Goal: Information Seeking & Learning: Learn about a topic

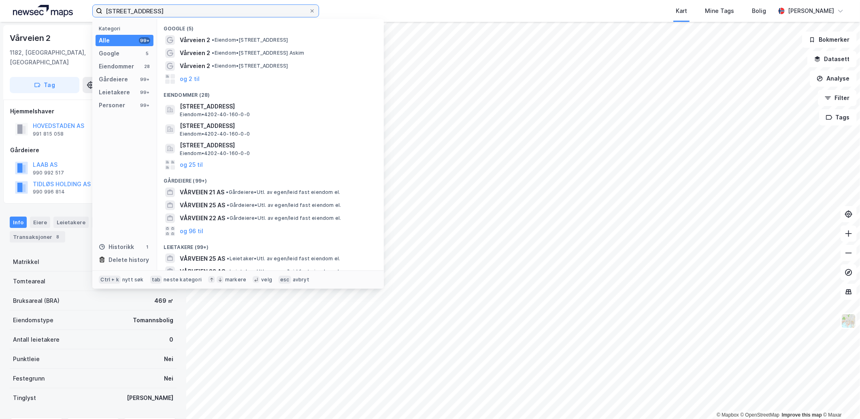
drag, startPoint x: 148, startPoint y: 13, endPoint x: -37, endPoint y: 0, distance: 185.4
click at [0, 0] on html "vårveien 2 Kategori Alle 99+ Google 5 Eiendommer 28 Gårdeiere 99+ Leietakere 99…" at bounding box center [430, 209] width 860 height 419
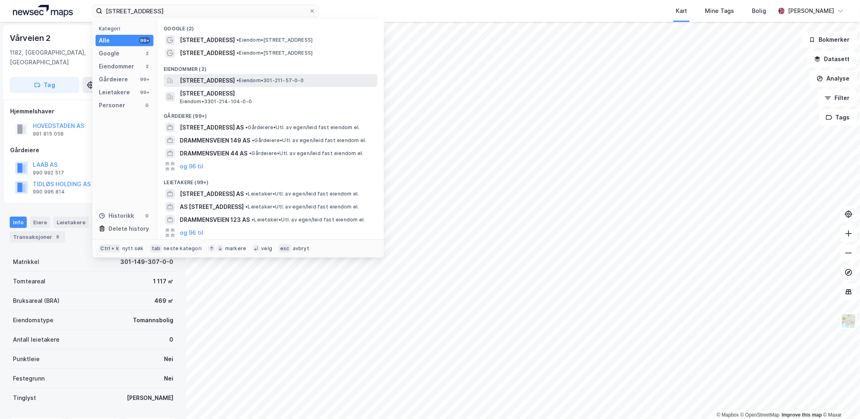
click at [214, 77] on span "[STREET_ADDRESS]" at bounding box center [207, 81] width 55 height 10
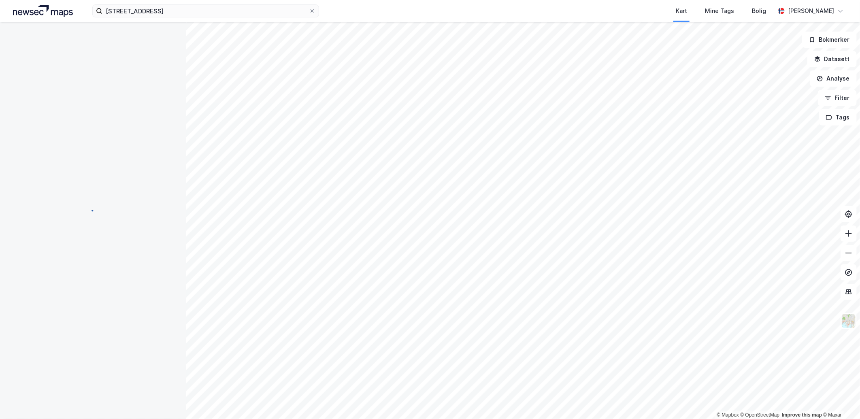
scroll to position [3, 0]
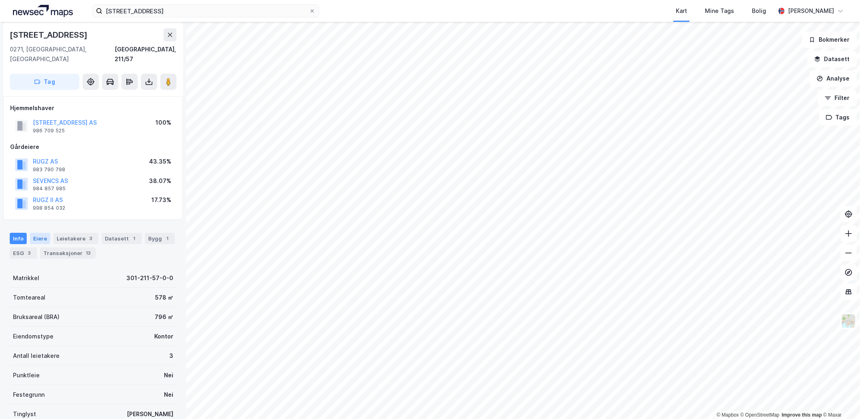
click at [41, 233] on div "Eiere" at bounding box center [40, 238] width 20 height 11
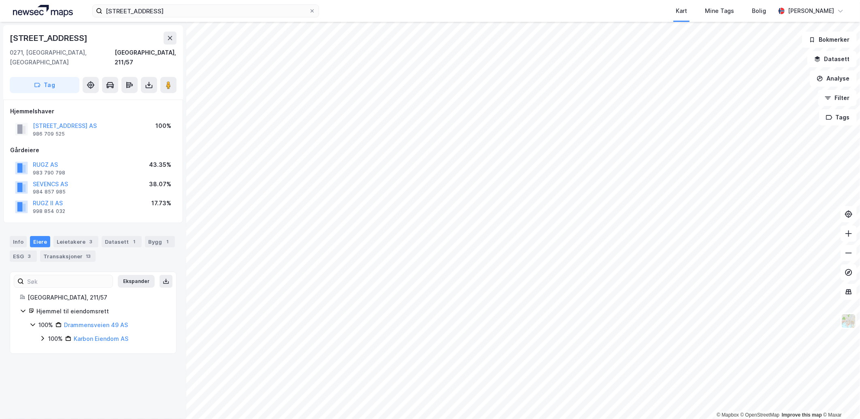
click at [40, 335] on icon at bounding box center [42, 338] width 6 height 6
click at [53, 350] on icon at bounding box center [52, 352] width 2 height 5
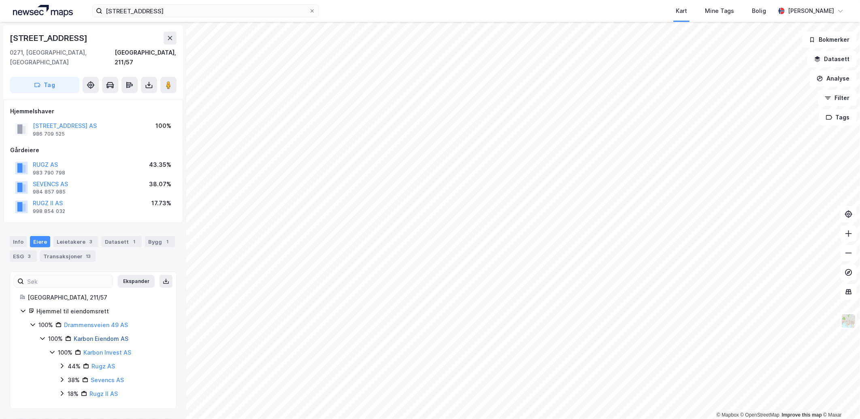
click at [100, 335] on link "Karbon Eiendom AS" at bounding box center [101, 338] width 55 height 7
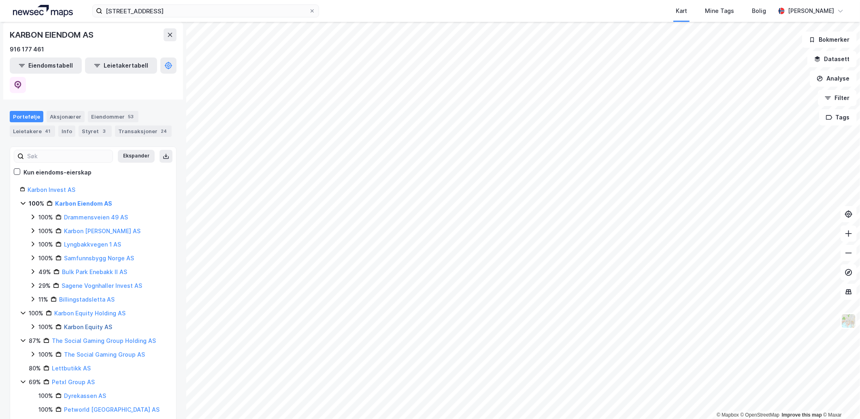
scroll to position [135, 0]
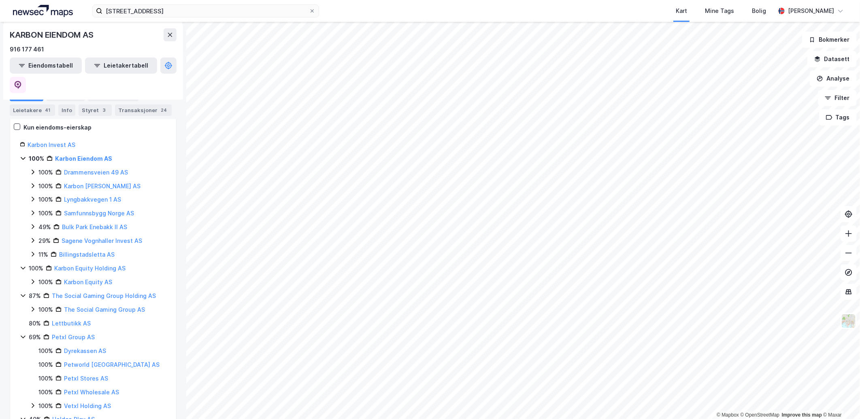
click at [23, 265] on icon at bounding box center [23, 268] width 6 height 6
click at [21, 278] on icon at bounding box center [23, 281] width 6 height 6
click at [19, 288] on div "Karbon Invest AS 100% Karbon Eiendom AS 100% Drammensveien 49 AS 100% [GEOGRAPH…" at bounding box center [93, 364] width 166 height 449
click at [21, 306] on icon at bounding box center [23, 309] width 6 height 6
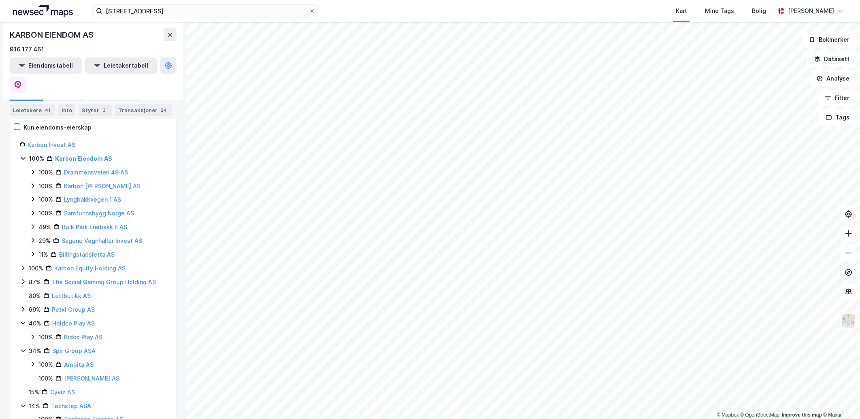
click at [22, 320] on icon at bounding box center [23, 323] width 6 height 6
click at [21, 333] on icon at bounding box center [23, 336] width 6 height 6
click at [22, 361] on icon at bounding box center [23, 364] width 6 height 6
click at [23, 404] on icon at bounding box center [23, 405] width 4 height 3
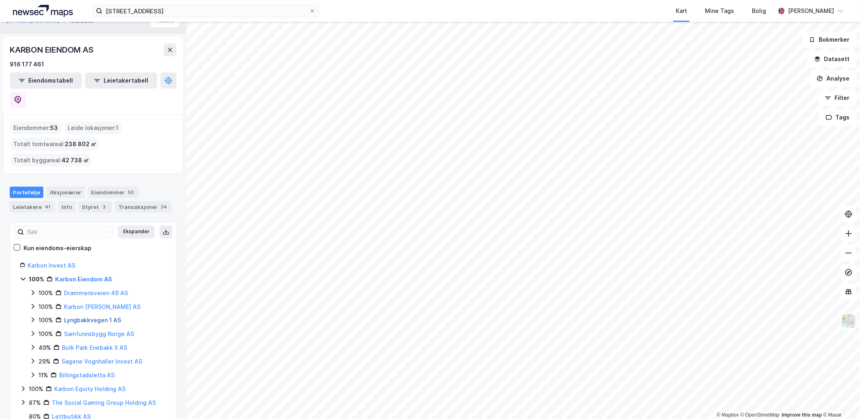
scroll to position [6, 0]
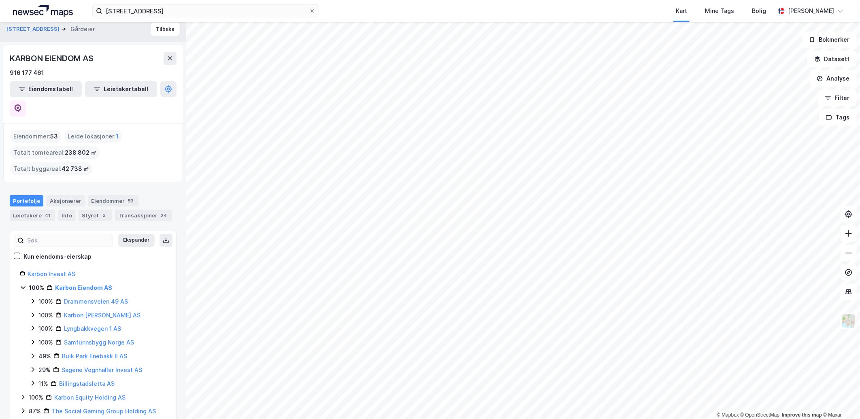
click at [23, 284] on icon at bounding box center [23, 287] width 6 height 6
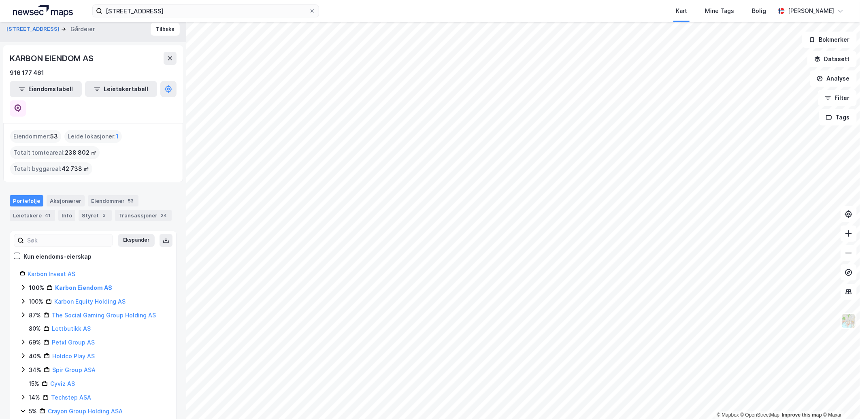
click at [22, 284] on icon at bounding box center [23, 287] width 6 height 6
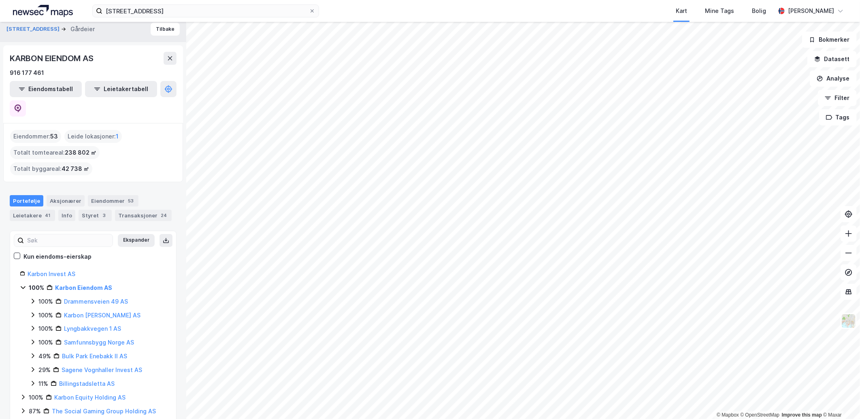
click at [32, 299] on icon at bounding box center [33, 301] width 2 height 5
click at [32, 298] on icon at bounding box center [33, 301] width 6 height 6
click at [32, 312] on icon at bounding box center [33, 315] width 6 height 6
click at [85, 325] on link "Asker, 237/737" at bounding box center [95, 328] width 43 height 7
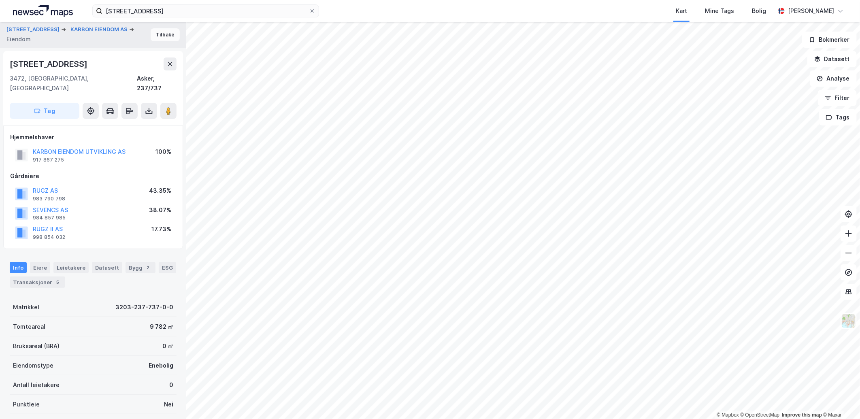
click at [157, 34] on button "Tilbake" at bounding box center [165, 34] width 29 height 13
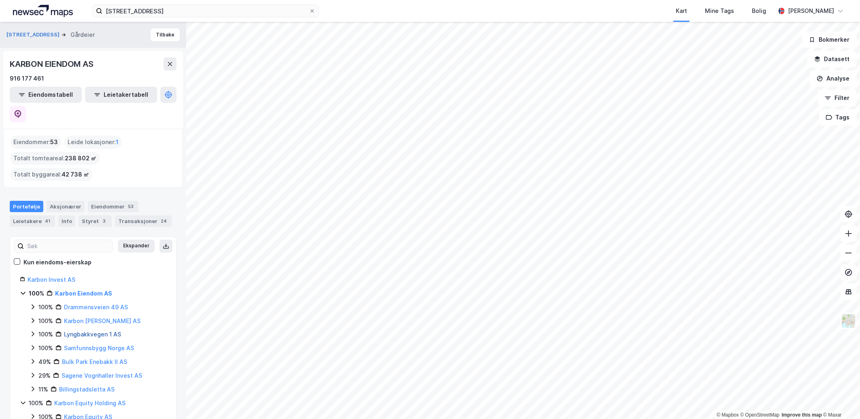
click at [96, 331] on link "Lyngbakkvegen 1 AS" at bounding box center [92, 334] width 57 height 7
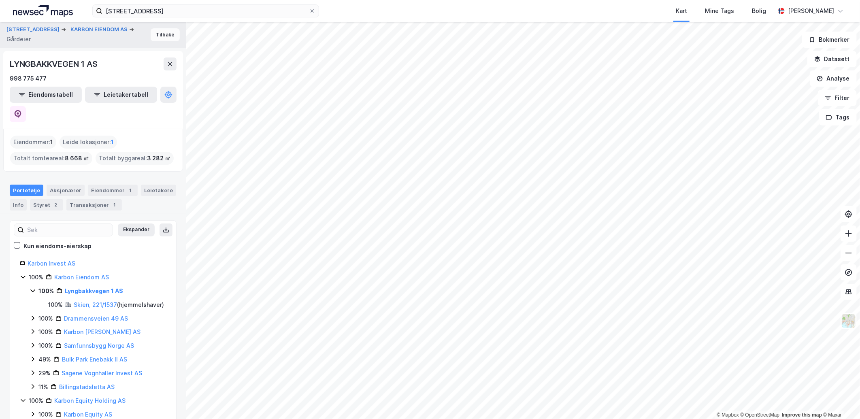
click at [155, 33] on button "Tilbake" at bounding box center [165, 34] width 29 height 13
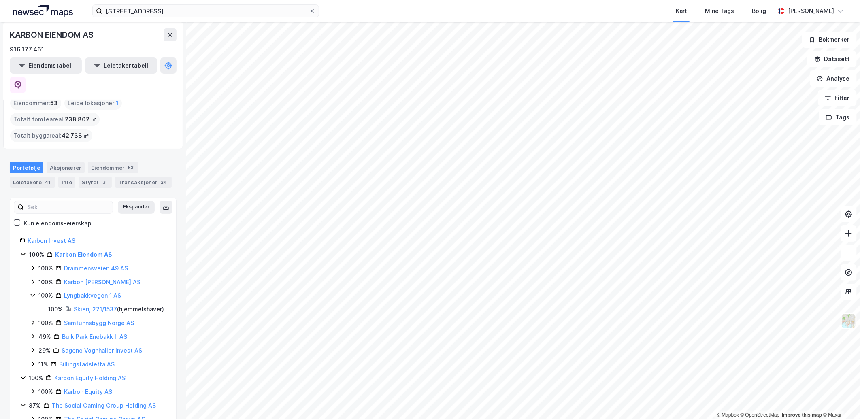
scroll to position [90, 0]
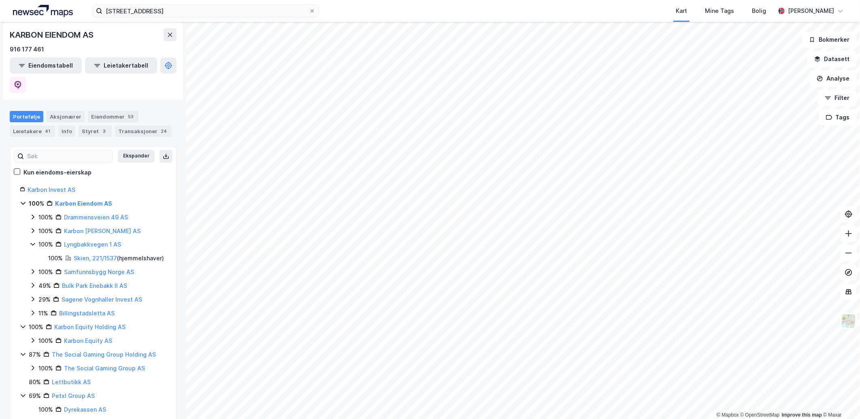
click at [34, 243] on icon at bounding box center [32, 244] width 4 height 3
click at [34, 214] on icon at bounding box center [33, 217] width 6 height 6
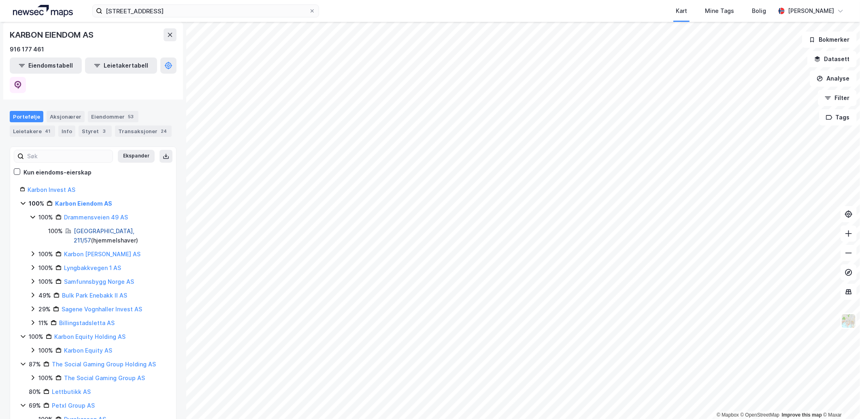
click at [83, 227] on link "[GEOGRAPHIC_DATA], 211/57" at bounding box center [104, 235] width 61 height 17
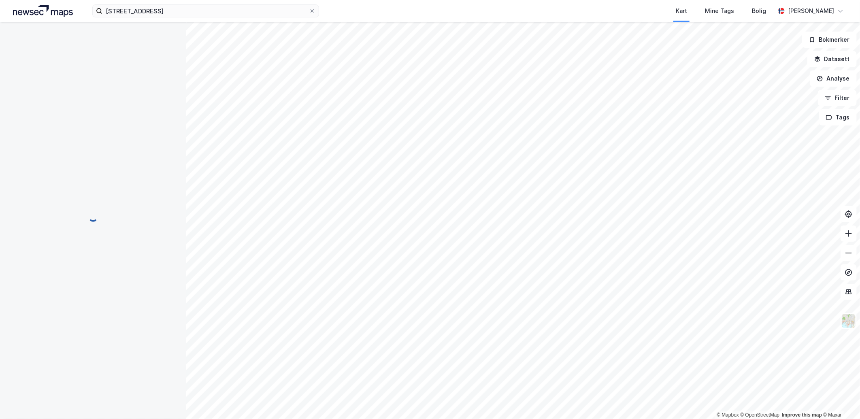
scroll to position [0, 0]
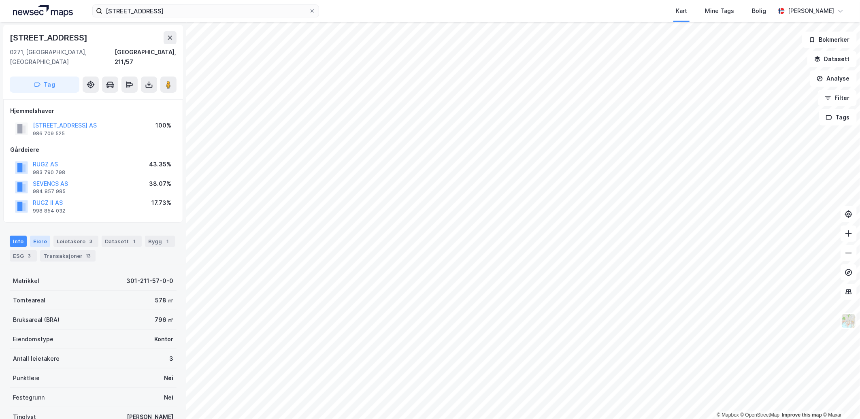
click at [38, 236] on div "Eiere" at bounding box center [40, 241] width 20 height 11
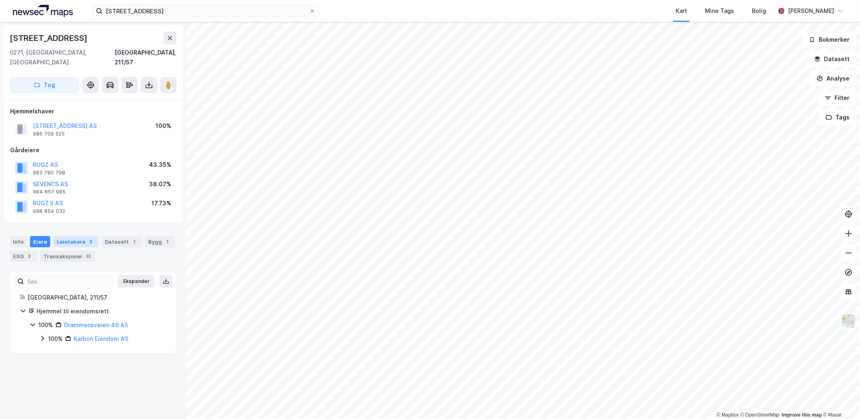
click at [57, 236] on div "Leietakere 3" at bounding box center [75, 241] width 45 height 11
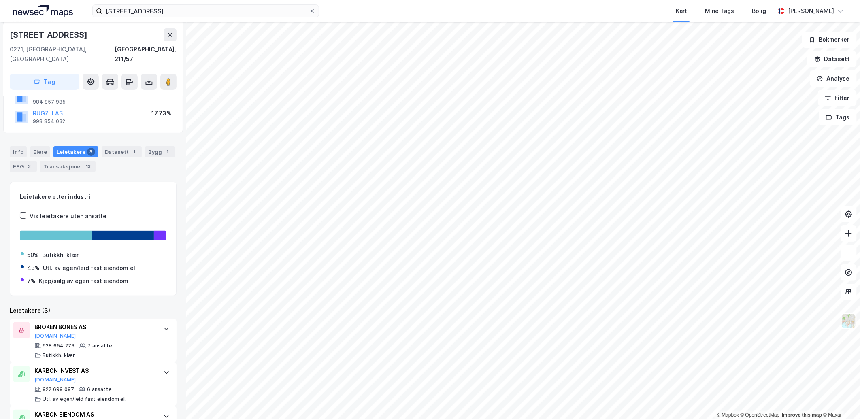
scroll to position [120, 0]
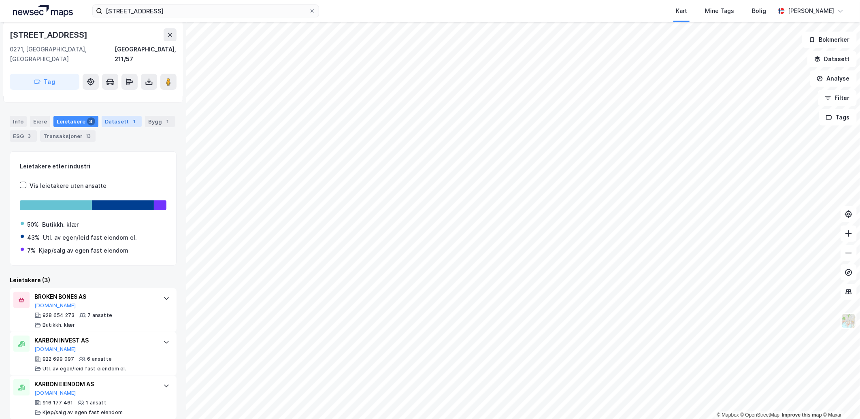
click at [103, 116] on div "Datasett 1" at bounding box center [122, 121] width 40 height 11
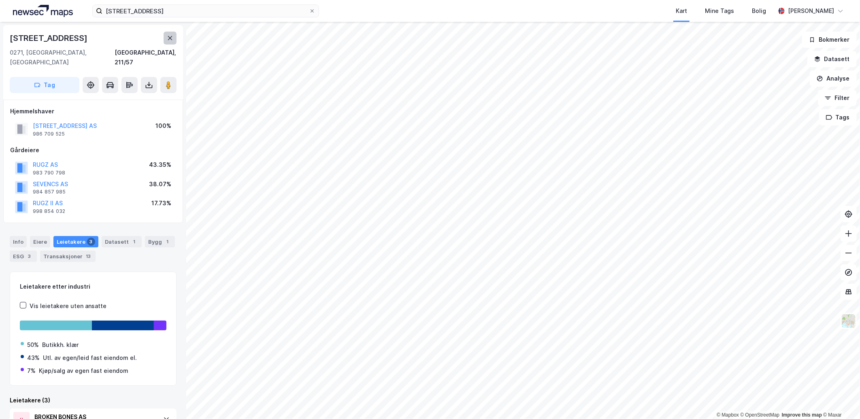
click at [171, 41] on icon at bounding box center [170, 38] width 6 height 6
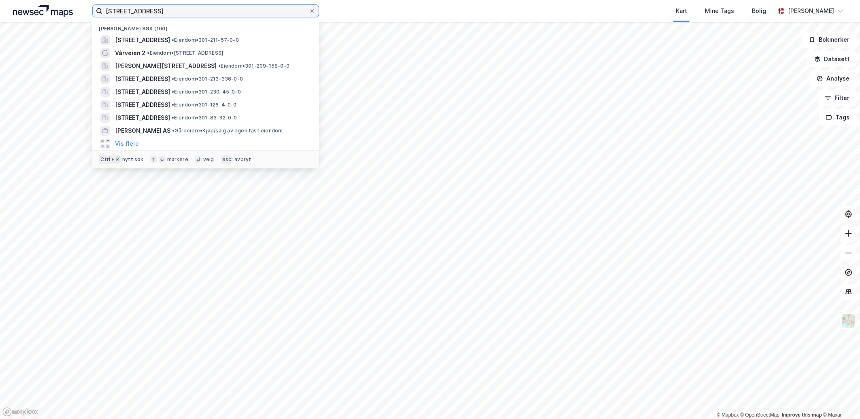
drag, startPoint x: 175, startPoint y: 13, endPoint x: 86, endPoint y: 13, distance: 89.4
click at [86, 13] on div "[STREET_ADDRESS] Nylige søk (100) [STREET_ADDRESS] • Eiendom • 301-211-57-0-0 V…" at bounding box center [430, 11] width 860 height 22
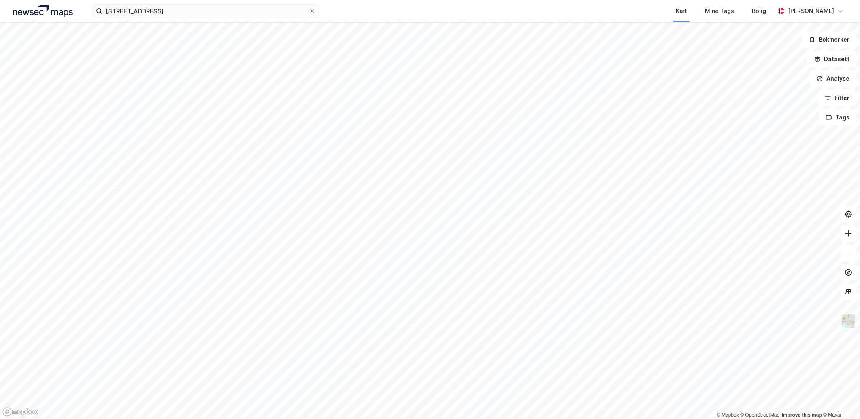
click at [83, 10] on div "[STREET_ADDRESS] Kart Mine Tags [PERSON_NAME] [PERSON_NAME]" at bounding box center [430, 11] width 860 height 22
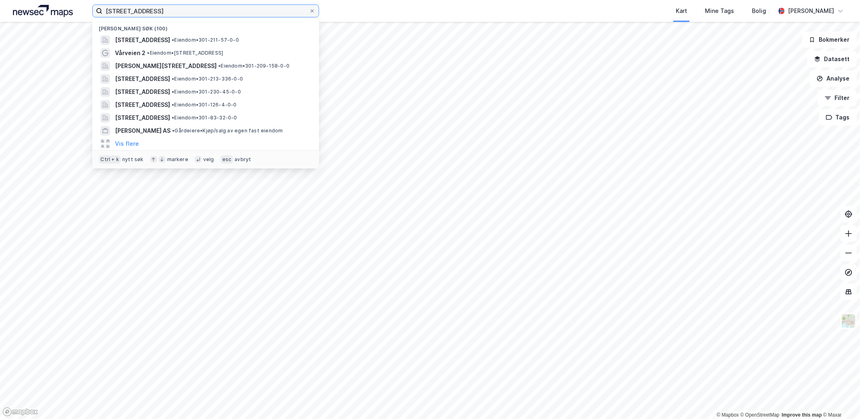
drag, startPoint x: 135, startPoint y: 8, endPoint x: 21, endPoint y: -13, distance: 116.2
click at [21, 0] on html "[STREET_ADDRESS] Nylige søk (100) [STREET_ADDRESS] • Eiendom • 301-211-57-0-0 V…" at bounding box center [430, 209] width 860 height 419
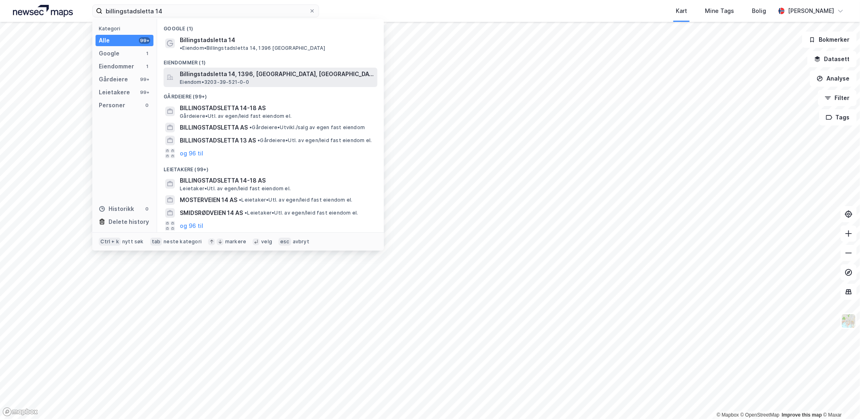
click at [230, 79] on span "Eiendom • 3203-39-521-0-0" at bounding box center [214, 82] width 69 height 6
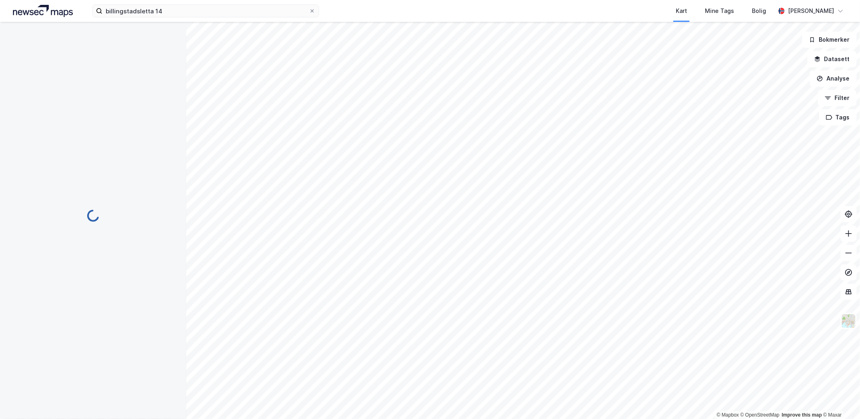
scroll to position [18, 0]
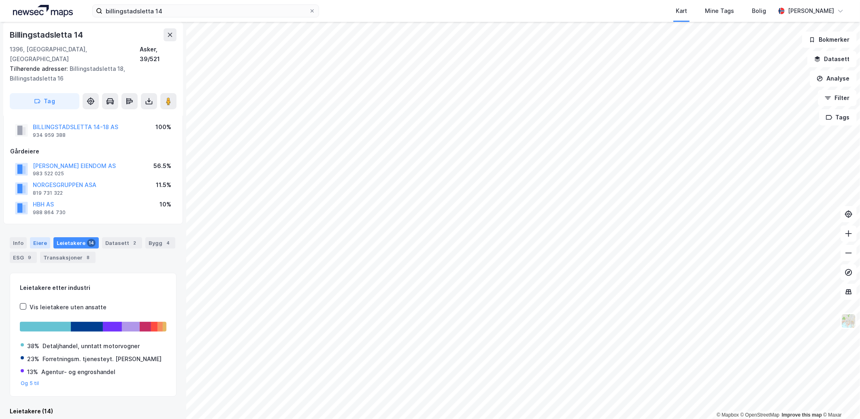
click at [40, 237] on div "Eiere" at bounding box center [40, 242] width 20 height 11
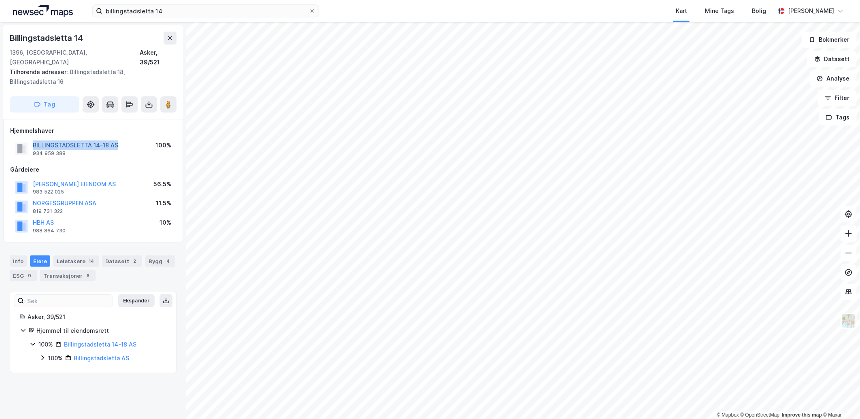
drag, startPoint x: 119, startPoint y: 132, endPoint x: 34, endPoint y: 134, distance: 85.4
click at [34, 139] on div "BILLINGSTADSLETTA 14-18 AS 934 959 388 100%" at bounding box center [93, 148] width 166 height 19
copy button "BILLINGSTADSLETTA 14-18 AS"
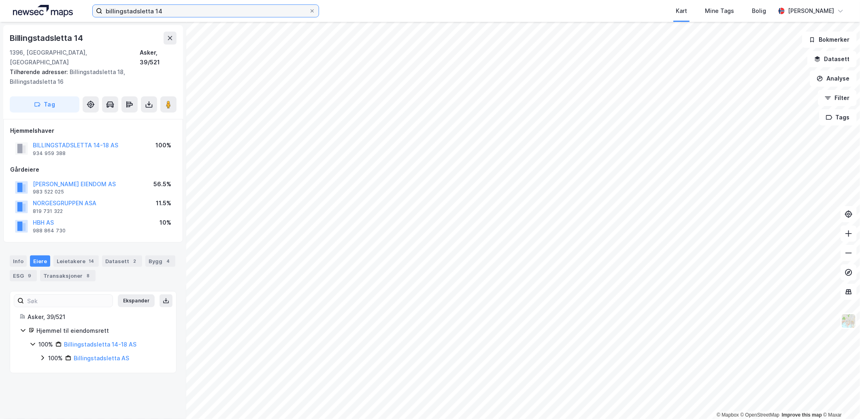
drag, startPoint x: 171, startPoint y: 11, endPoint x: -100, endPoint y: 4, distance: 270.8
click at [0, 4] on html "billingstadsletta 14 Kart Mine Tags [PERSON_NAME] [PERSON_NAME] © Mapbox © Open…" at bounding box center [430, 209] width 860 height 419
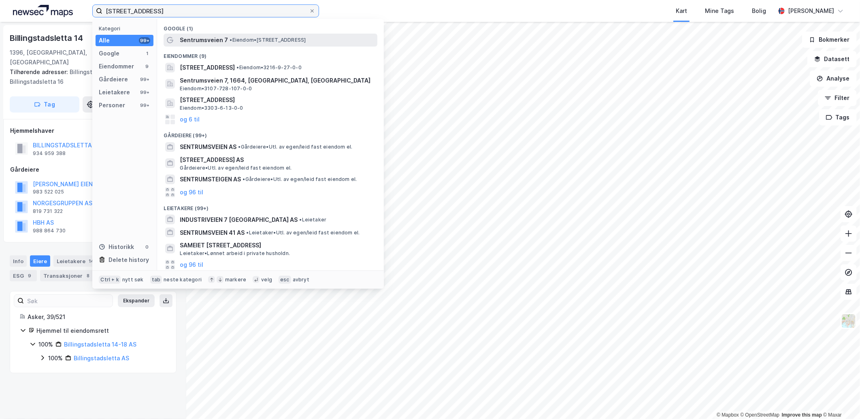
type input "[STREET_ADDRESS]"
click at [239, 39] on span "• Eiendom • [STREET_ADDRESS]" at bounding box center [267, 40] width 76 height 6
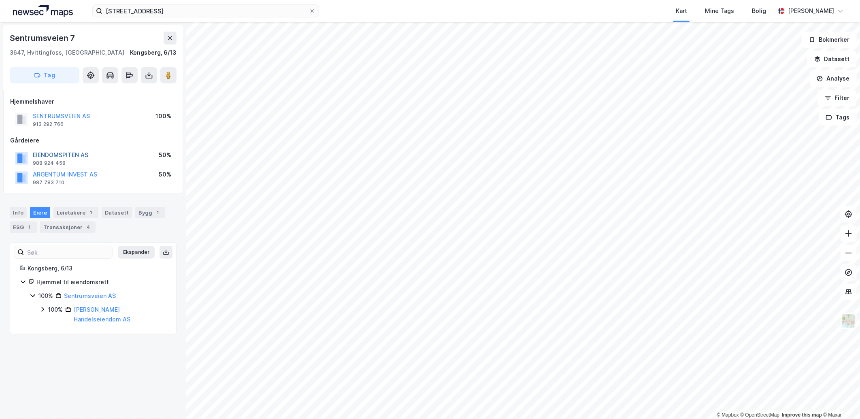
click at [0, 0] on button "EIENDOMSPITEN AS" at bounding box center [0, 0] width 0 height 0
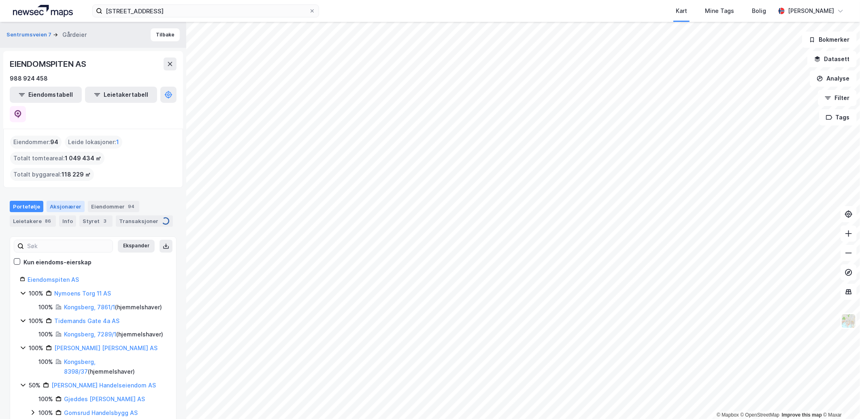
click at [65, 201] on div "Aksjonærer" at bounding box center [66, 206] width 38 height 11
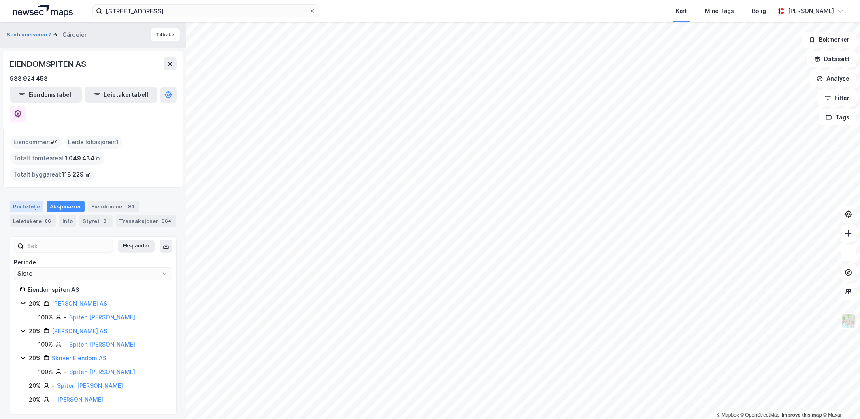
click at [30, 201] on div "Portefølje" at bounding box center [27, 206] width 34 height 11
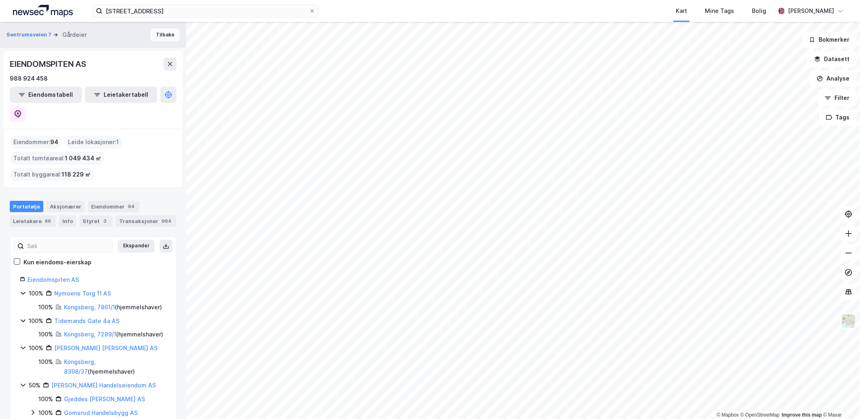
click at [159, 38] on button "Tilbake" at bounding box center [165, 34] width 29 height 13
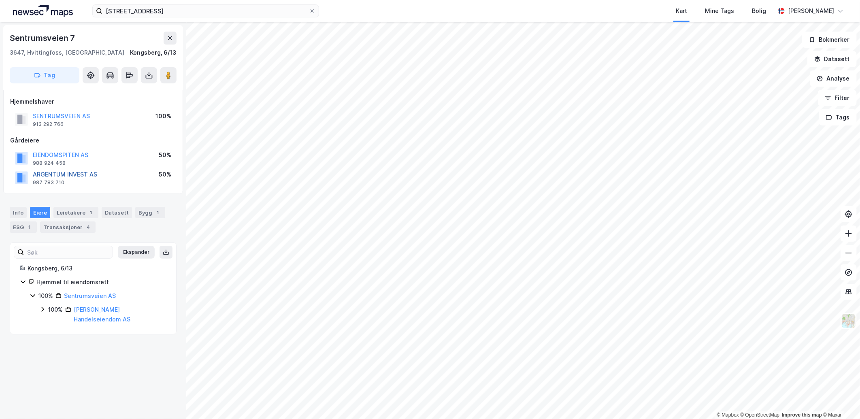
click at [0, 0] on button "ARGENTUM INVEST AS" at bounding box center [0, 0] width 0 height 0
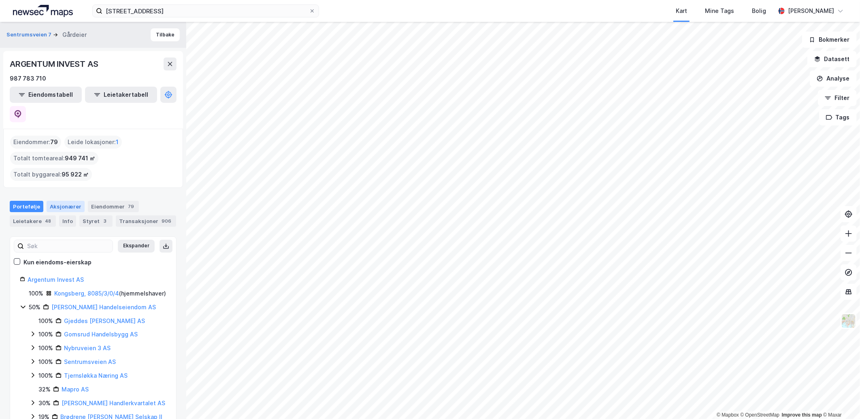
click at [61, 201] on div "Aksjonærer" at bounding box center [66, 206] width 38 height 11
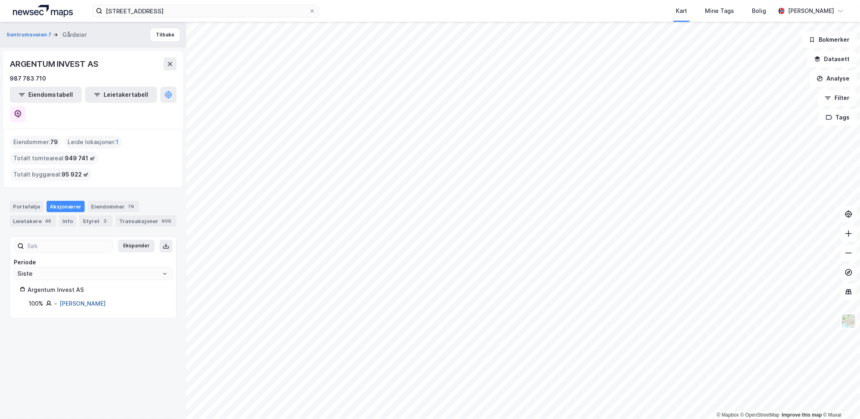
click at [92, 300] on link "[PERSON_NAME]" at bounding box center [82, 303] width 46 height 7
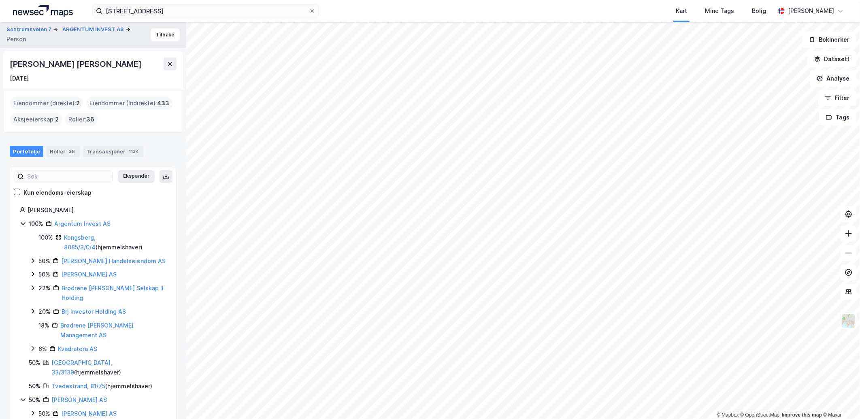
click at [61, 100] on div "Eiendommer (direkte) : 2" at bounding box center [46, 103] width 73 height 13
click at [21, 222] on icon at bounding box center [23, 223] width 6 height 6
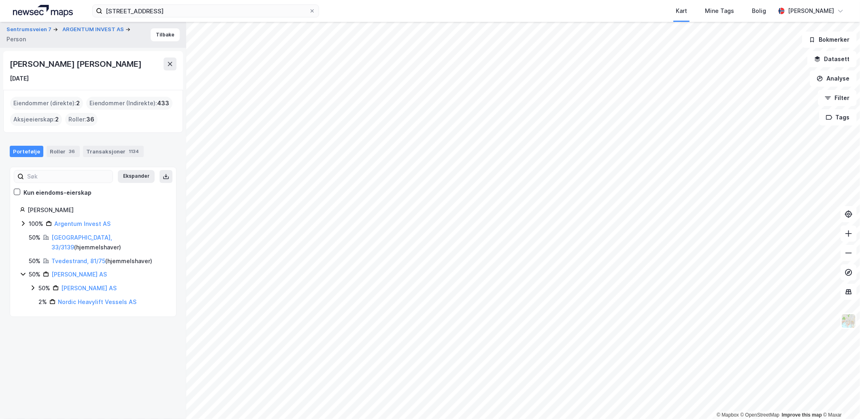
click at [21, 222] on icon at bounding box center [23, 223] width 6 height 6
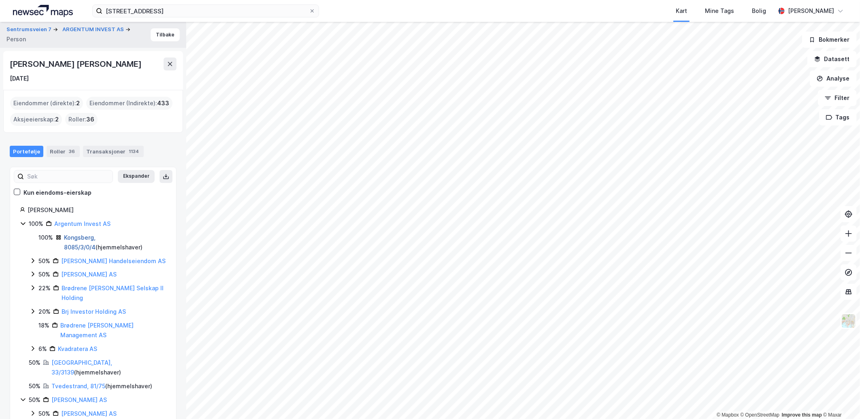
click at [91, 240] on link "Kongsberg, 8085/3/0/4" at bounding box center [80, 242] width 32 height 17
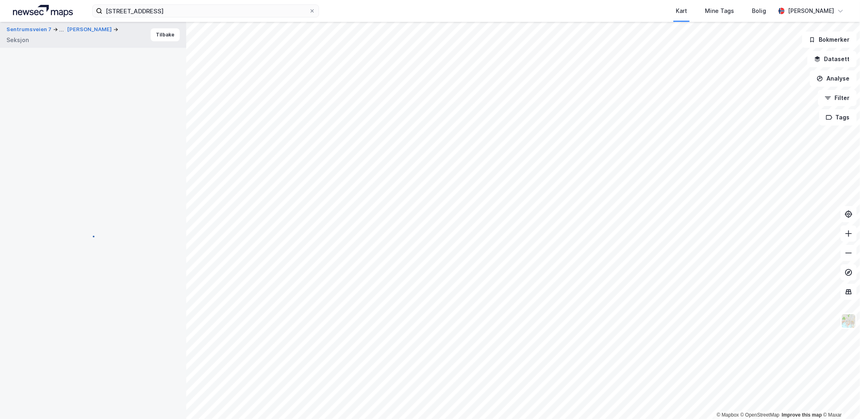
scroll to position [18, 0]
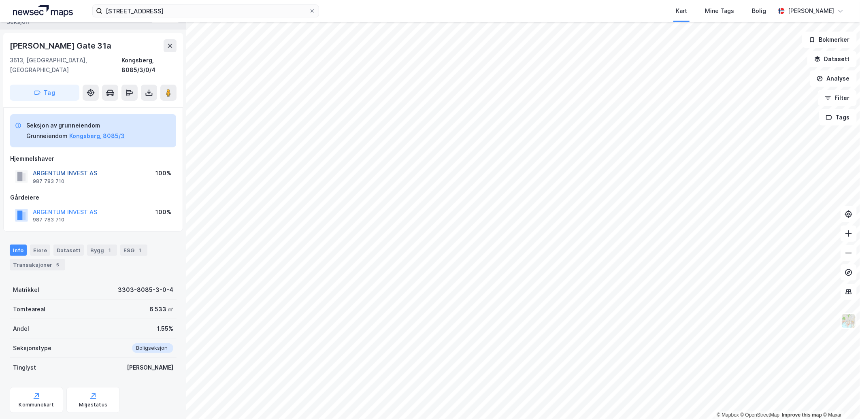
click at [0, 0] on button "ARGENTUM INVEST AS" at bounding box center [0, 0] width 0 height 0
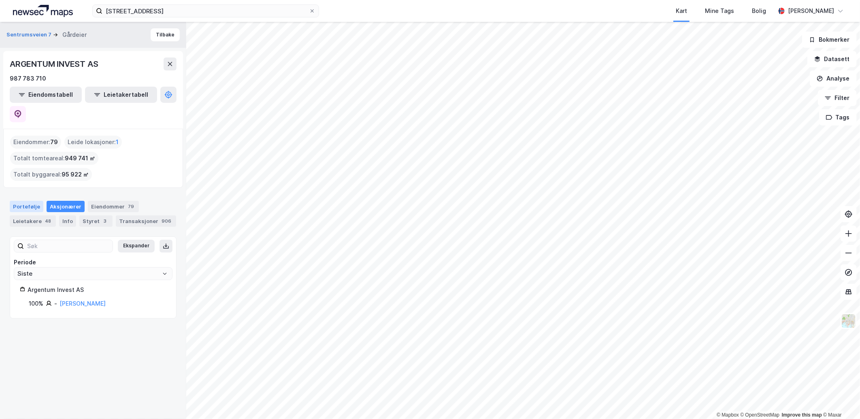
click at [29, 201] on div "Portefølje" at bounding box center [27, 206] width 34 height 11
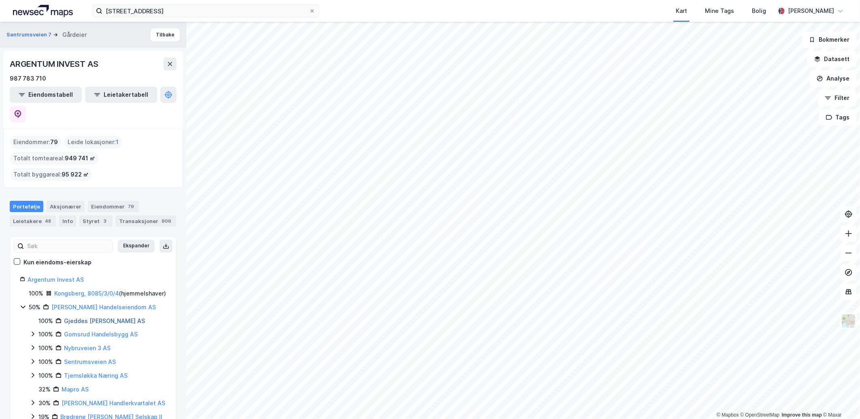
click at [88, 317] on link "Gjeddes [PERSON_NAME] AS" at bounding box center [104, 320] width 81 height 7
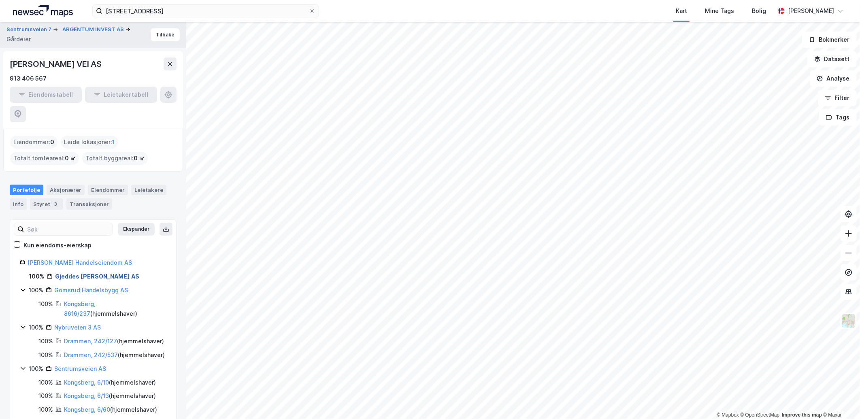
click at [87, 273] on link "Gjeddes [PERSON_NAME] AS" at bounding box center [97, 276] width 84 height 7
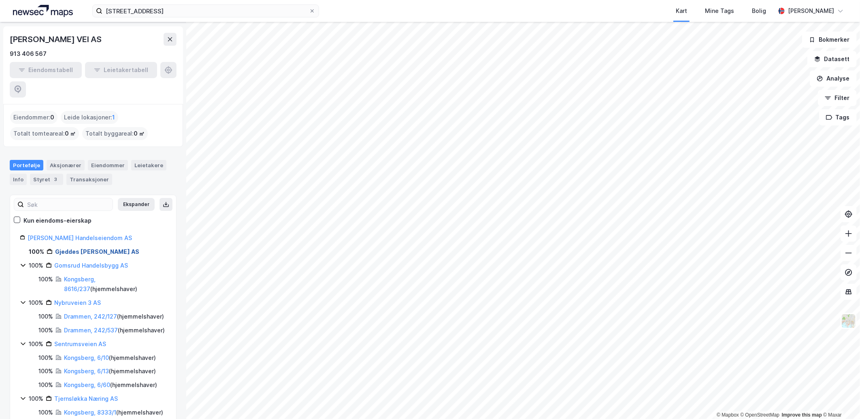
scroll to position [45, 0]
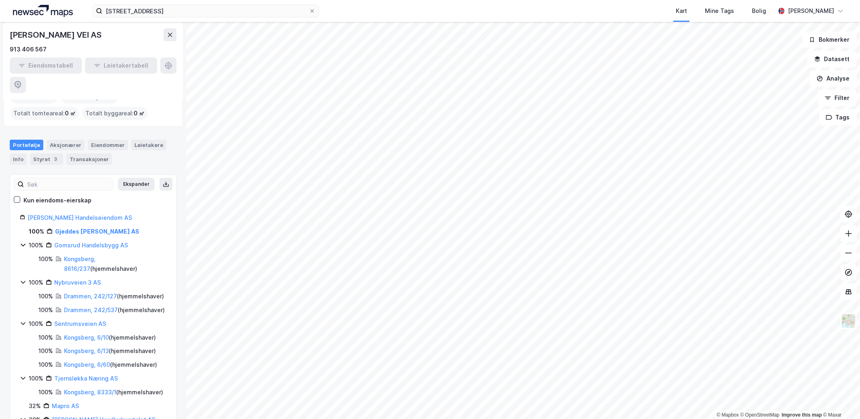
click at [85, 342] on div "100% Kongsberg, 6/10 ( hjemmelshaver ) 100% [GEOGRAPHIC_DATA], 6/13 ( hjemmelsh…" at bounding box center [98, 351] width 137 height 37
click at [91, 338] on link "Kongsberg, 6/10" at bounding box center [86, 337] width 45 height 7
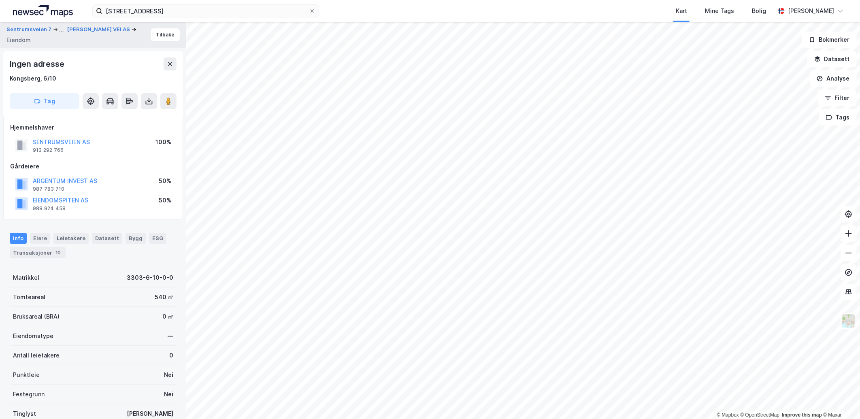
scroll to position [18, 0]
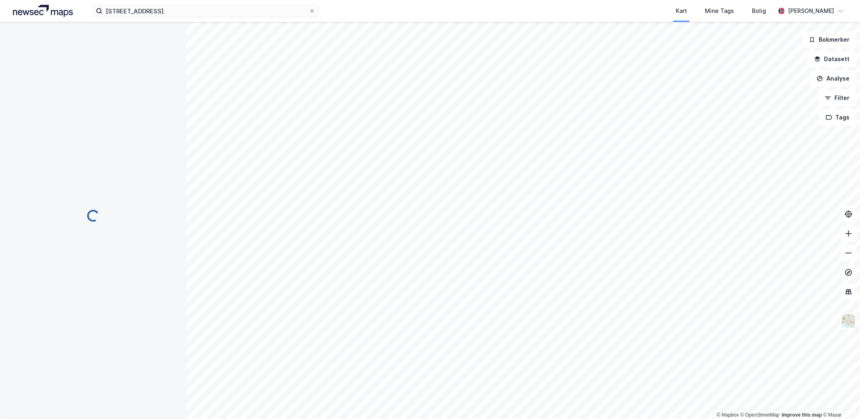
scroll to position [18, 0]
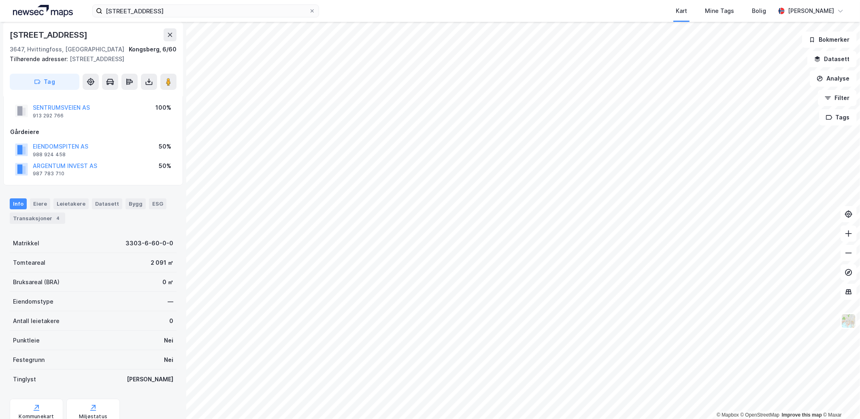
scroll to position [18, 0]
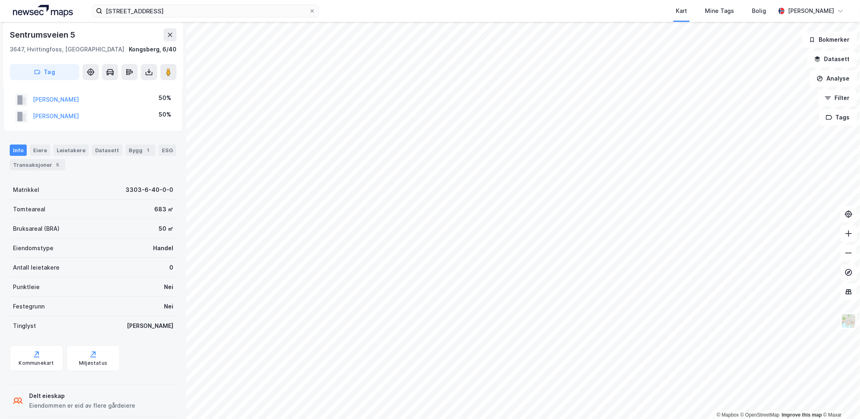
scroll to position [18, 0]
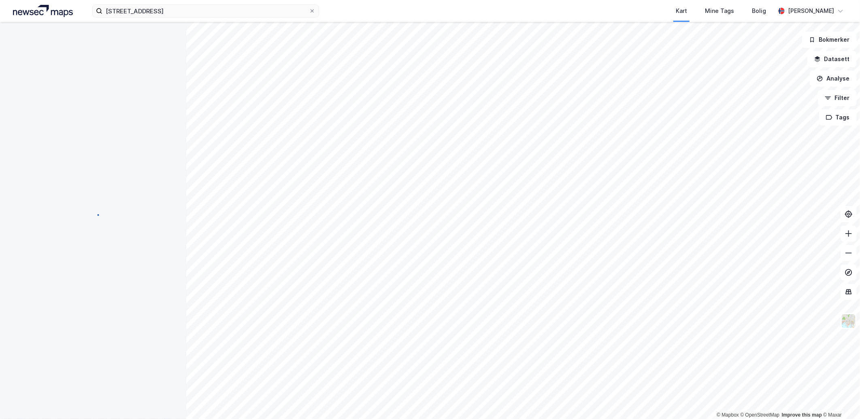
scroll to position [18, 0]
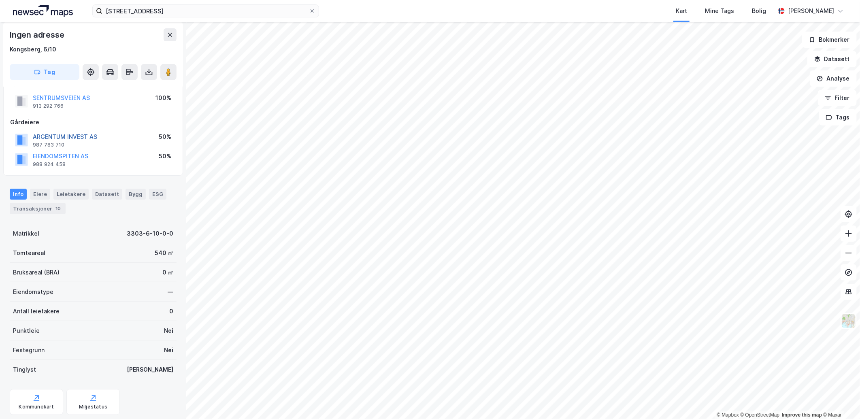
click at [0, 0] on button "ARGENTUM INVEST AS" at bounding box center [0, 0] width 0 height 0
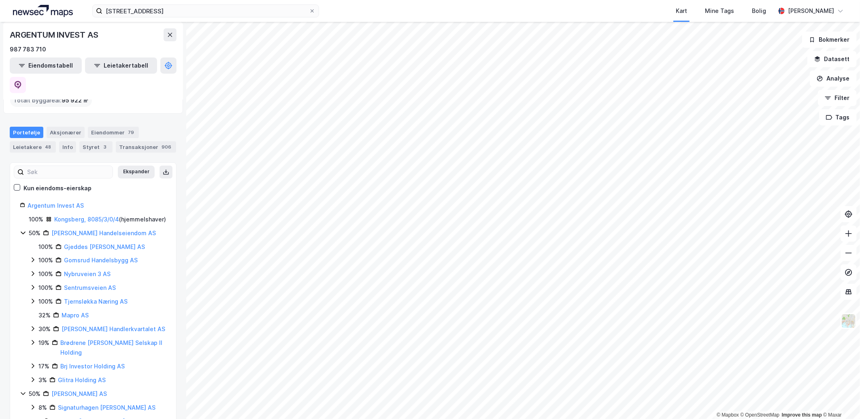
scroll to position [90, 0]
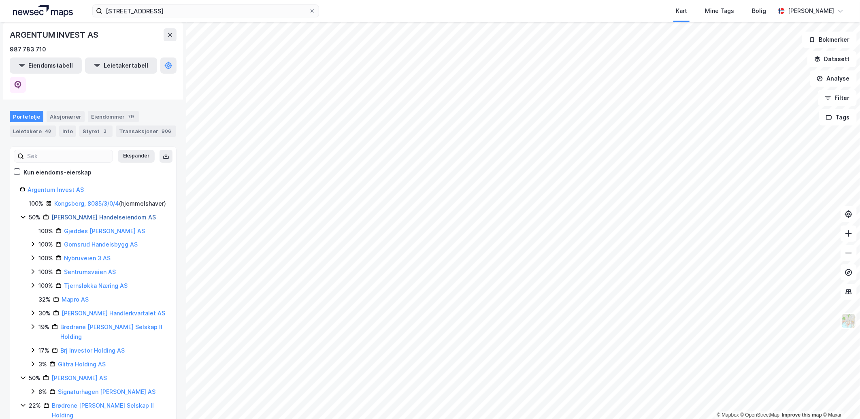
click at [66, 214] on link "[PERSON_NAME] Handelseiendom AS" at bounding box center [103, 217] width 104 height 7
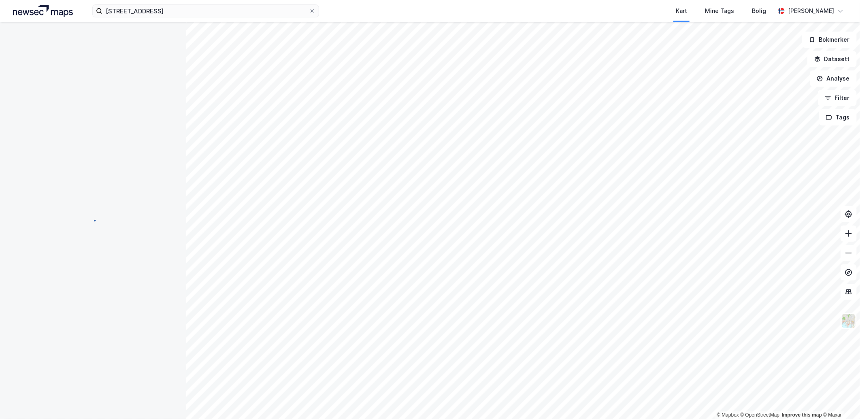
scroll to position [0, 0]
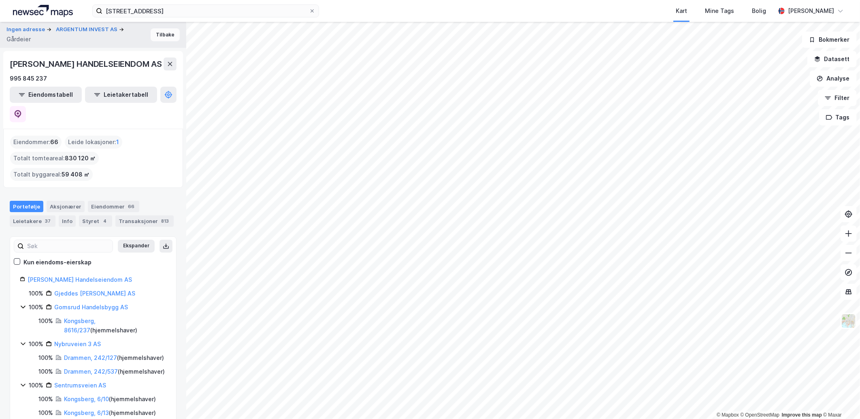
click at [154, 32] on button "Tilbake" at bounding box center [165, 34] width 29 height 13
